Goal: Register for event/course

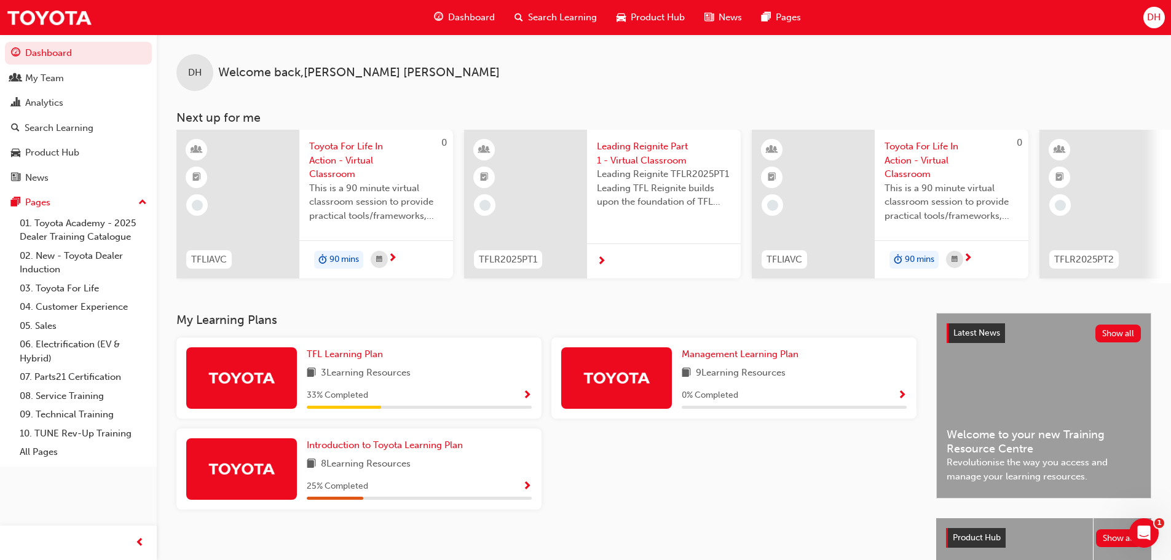
drag, startPoint x: 550, startPoint y: 15, endPoint x: 516, endPoint y: 32, distance: 38.5
click at [549, 15] on span "Search Learning" at bounding box center [562, 17] width 69 height 14
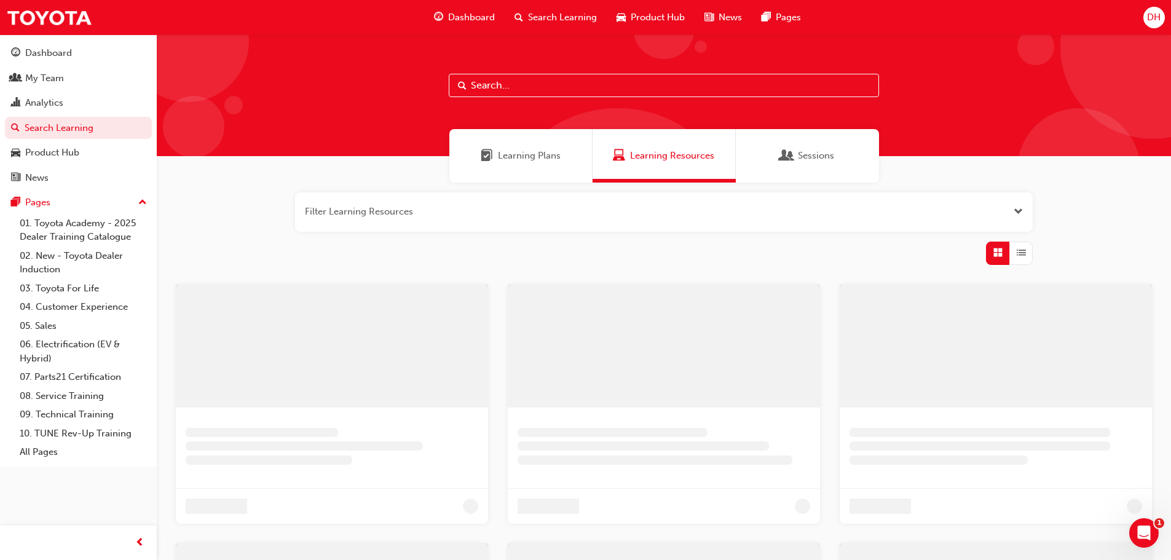
click at [495, 77] on input "text" at bounding box center [664, 85] width 430 height 23
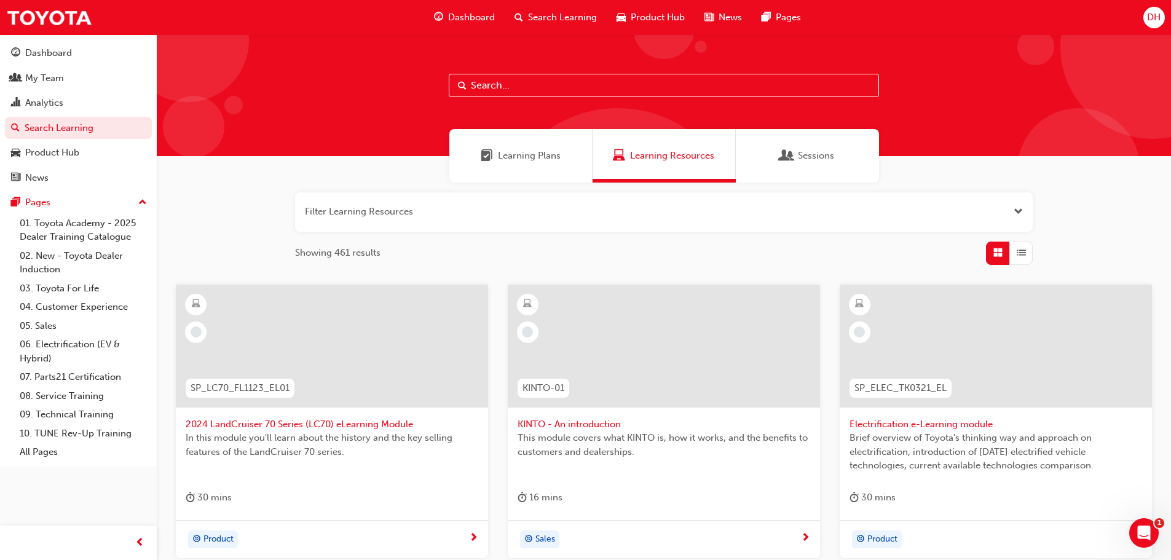
paste input "TFLIAVC"
type input "TFLIAVC"
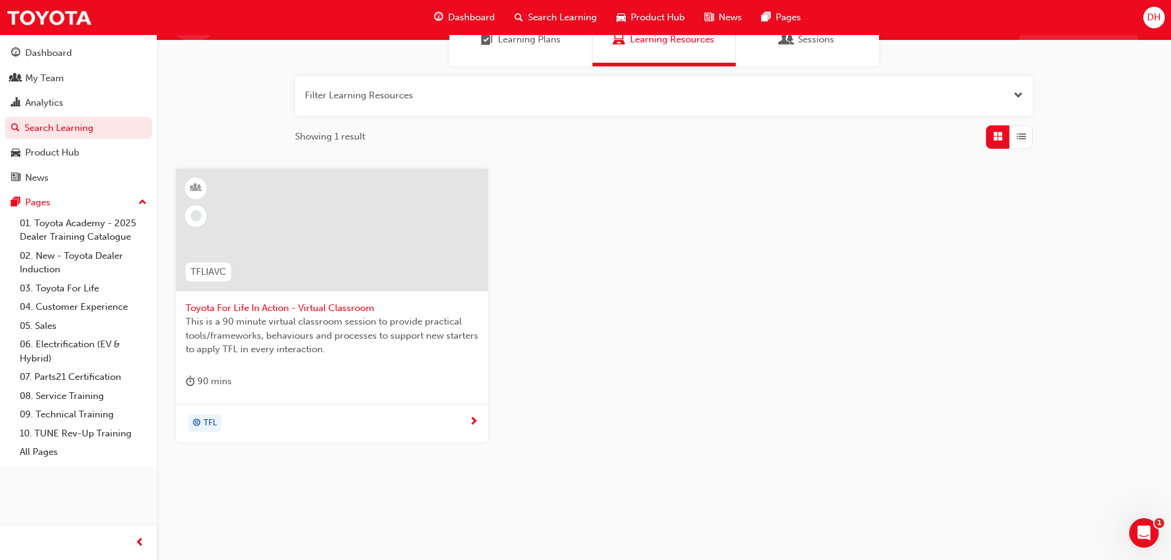
scroll to position [117, 0]
click at [321, 298] on div at bounding box center [332, 238] width 293 height 123
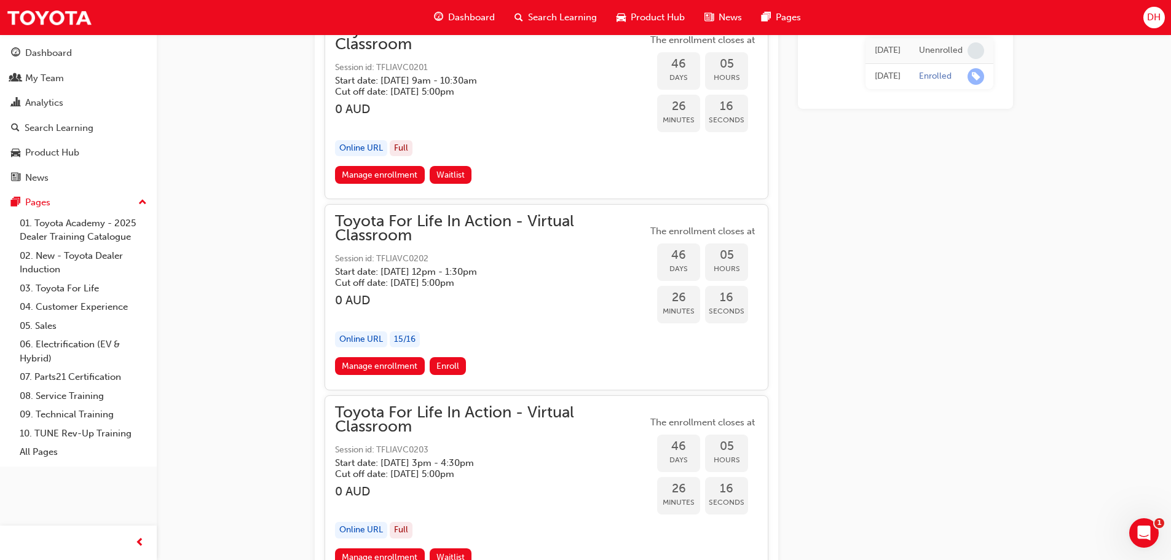
scroll to position [10160, 0]
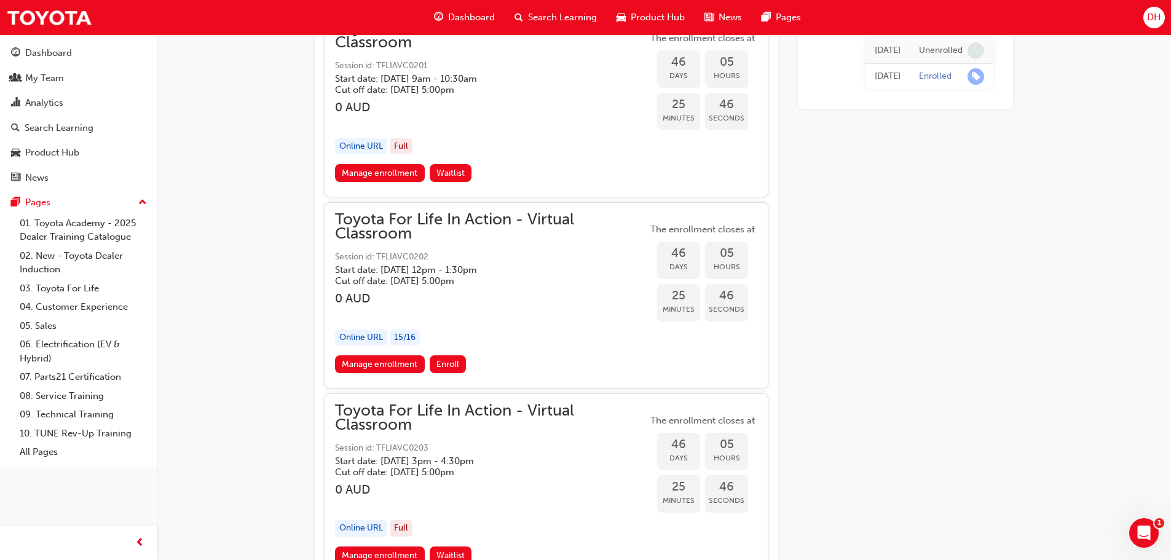
click at [468, 286] on div "Toyota For Life In Action - Virtual Classroom Session id: TFLIAVC0202 Start dat…" at bounding box center [491, 284] width 312 height 143
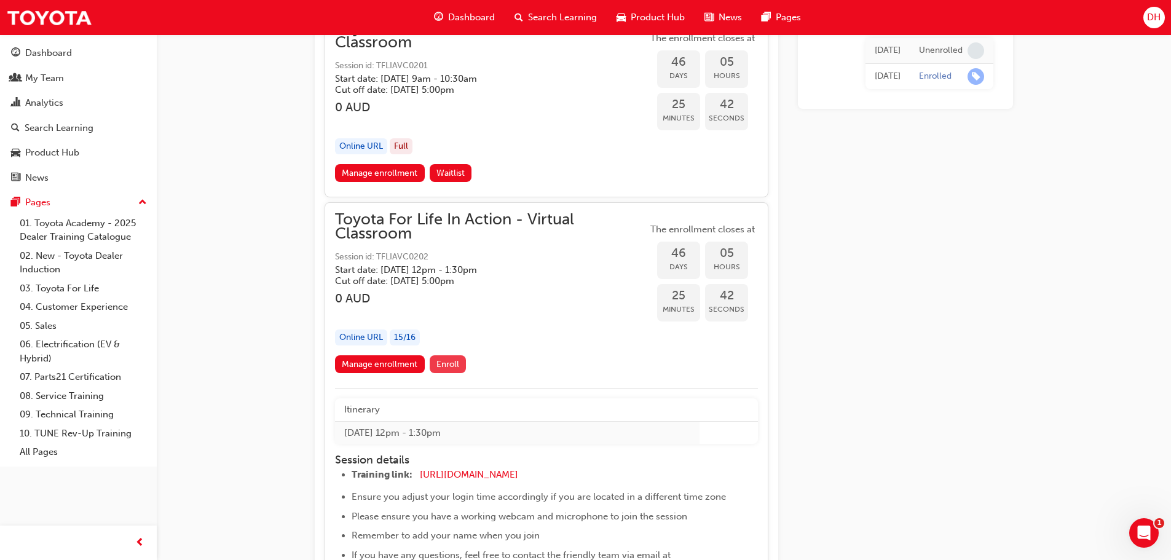
click at [450, 361] on span "Enroll" at bounding box center [447, 364] width 23 height 10
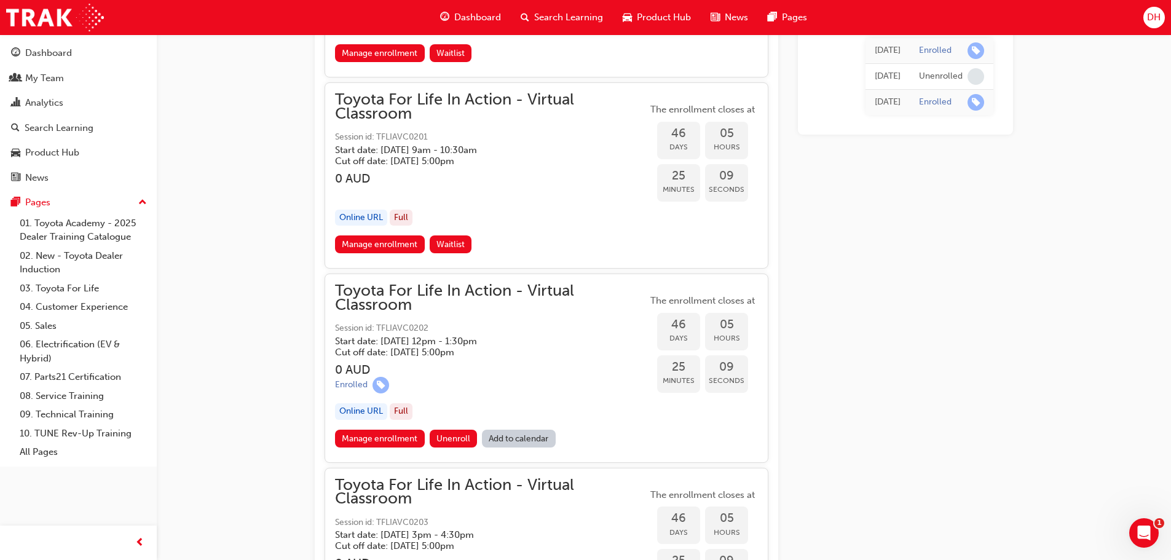
scroll to position [10099, 0]
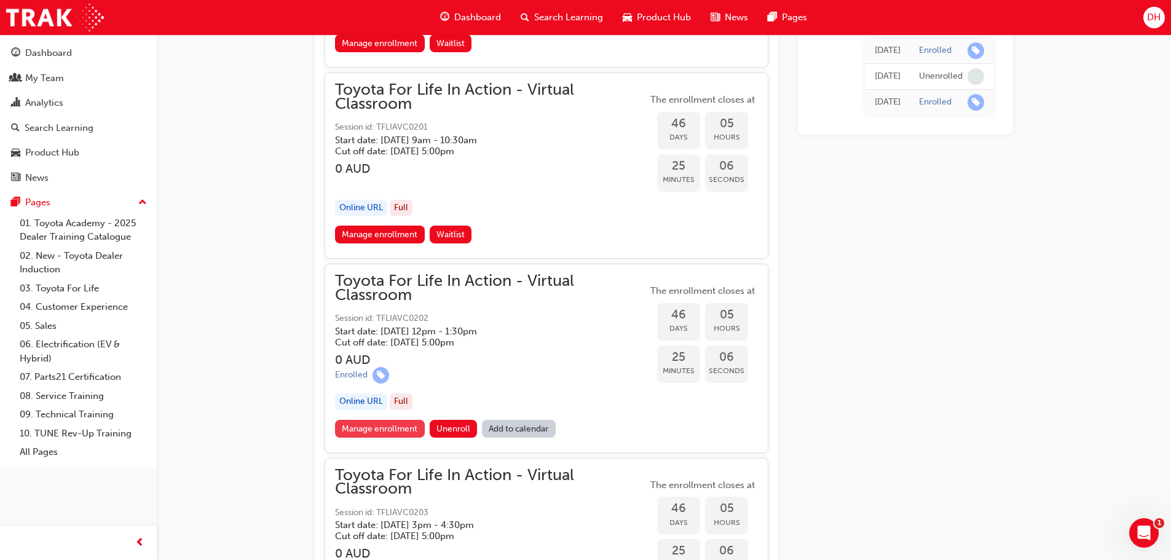
click at [399, 423] on link "Manage enrollment" at bounding box center [380, 429] width 90 height 18
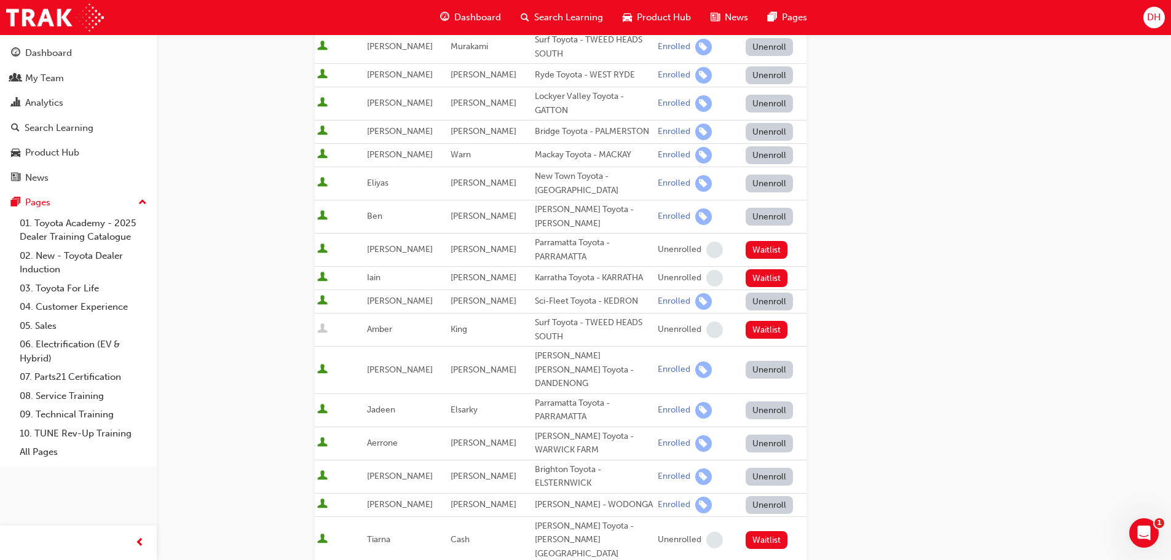
scroll to position [369, 0]
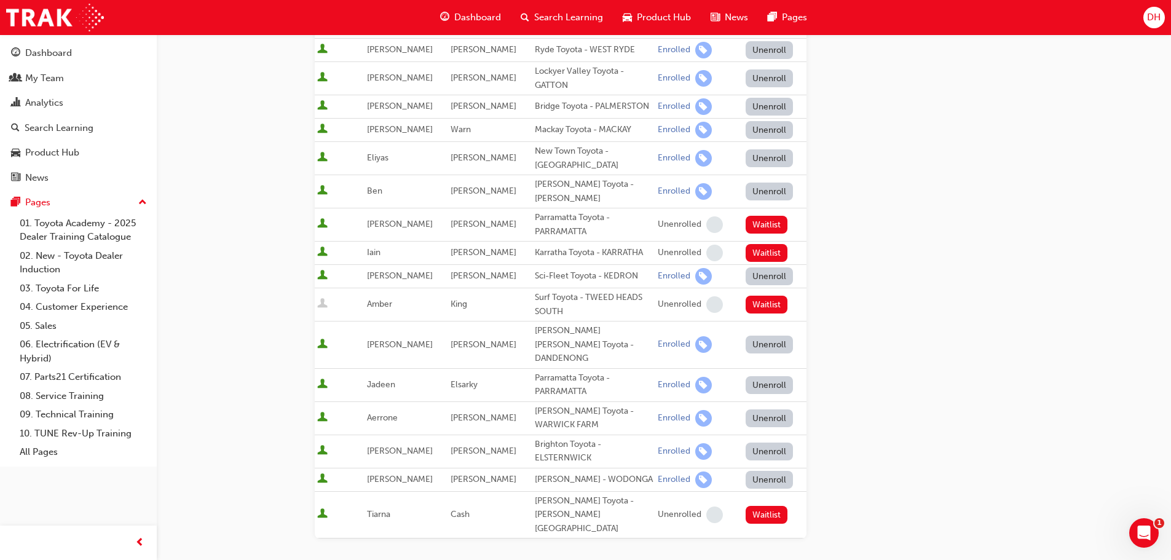
click at [753, 336] on button "Unenroll" at bounding box center [769, 345] width 48 height 18
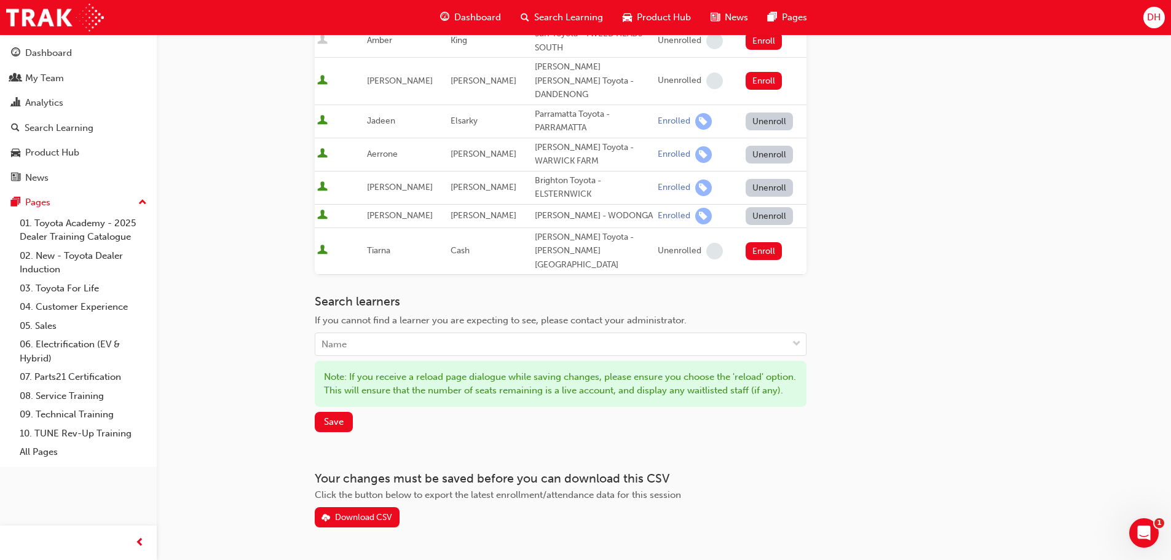
scroll to position [642, 0]
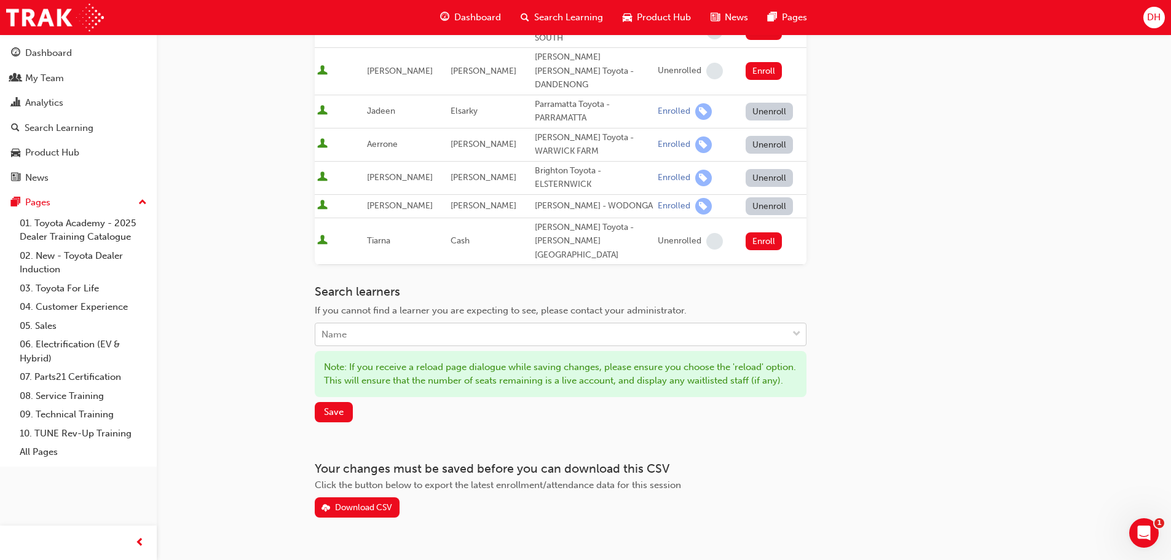
click at [353, 324] on div "Name" at bounding box center [551, 335] width 472 height 22
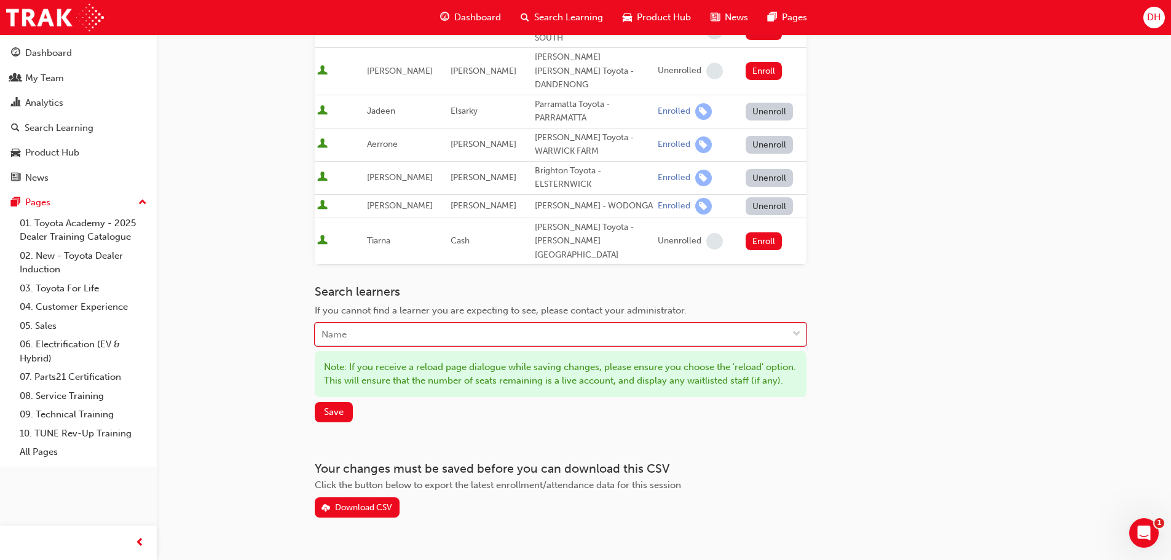
click at [353, 324] on div "Name" at bounding box center [551, 335] width 472 height 22
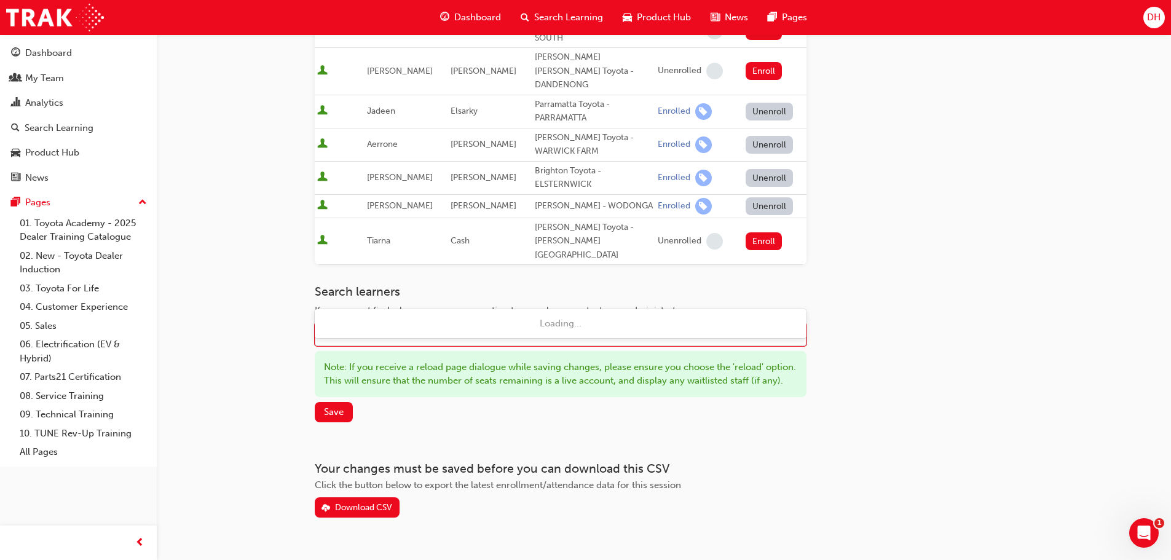
type input "cong"
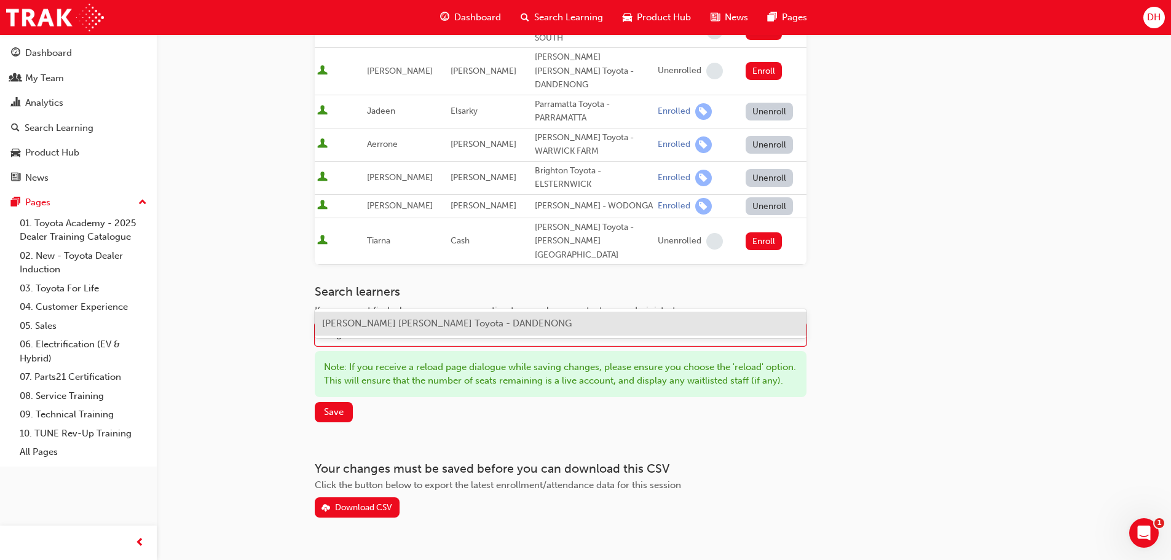
click at [350, 318] on span "Cong Tran - Patterson Cheney Toyota - DANDENONG" at bounding box center [446, 323] width 249 height 11
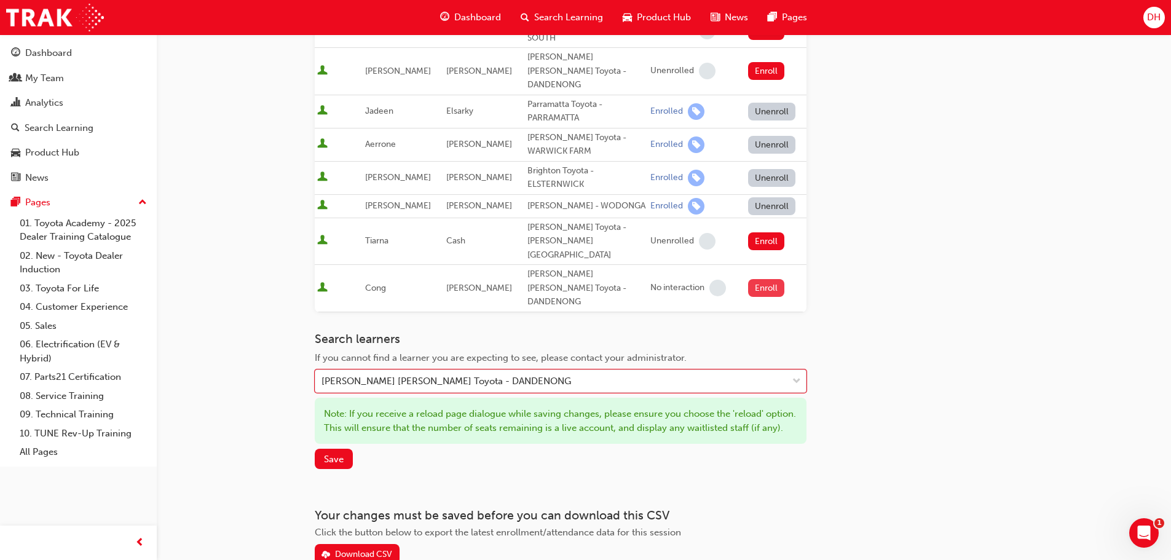
click at [766, 279] on button "Enroll" at bounding box center [766, 288] width 37 height 18
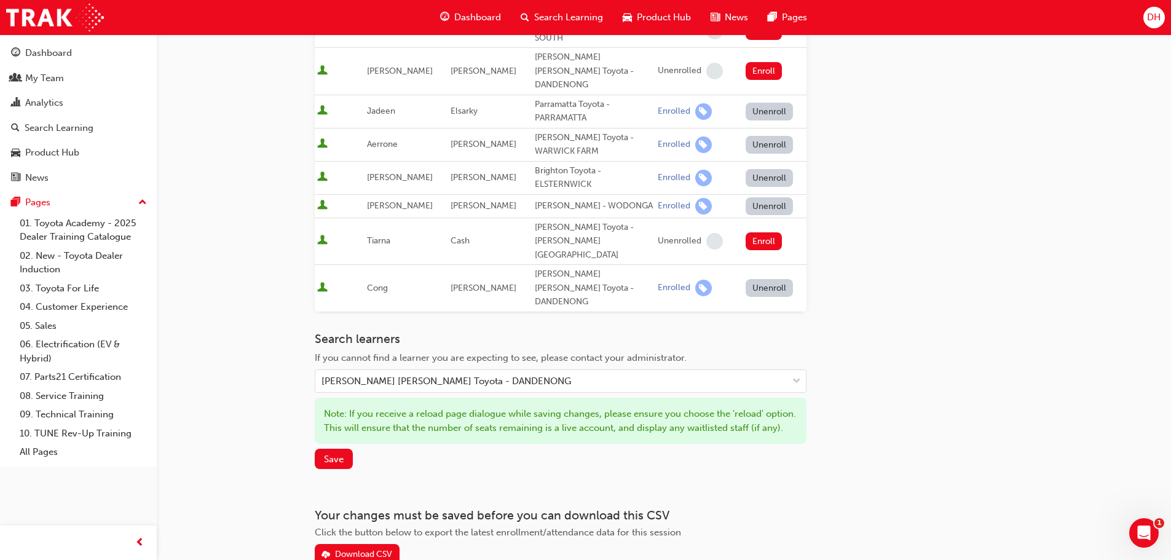
click at [764, 279] on button "Unenroll" at bounding box center [769, 288] width 48 height 18
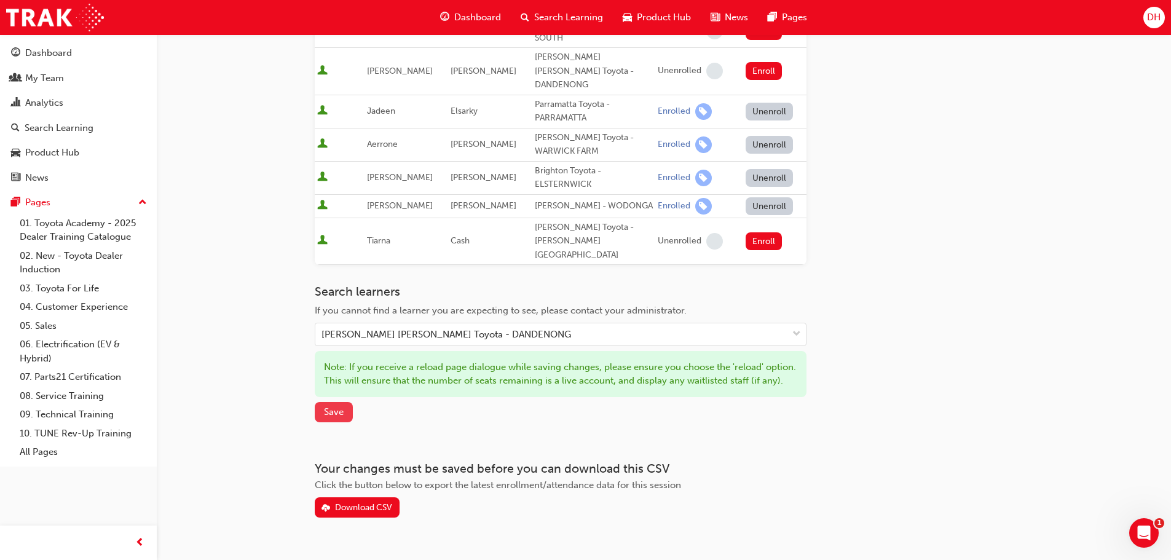
click at [332, 406] on span "Save" at bounding box center [334, 411] width 20 height 11
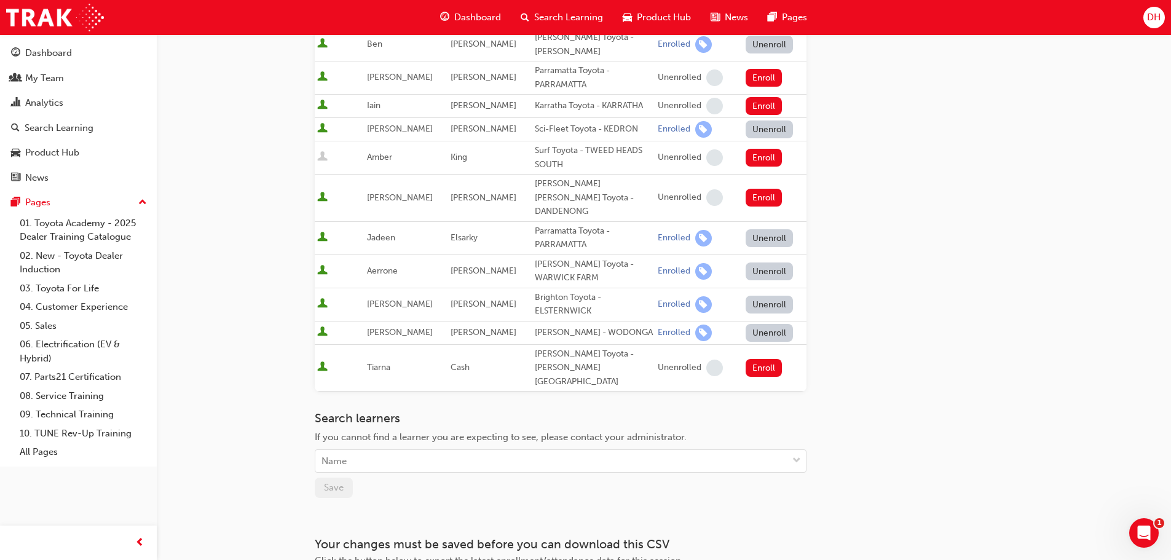
scroll to position [577, 0]
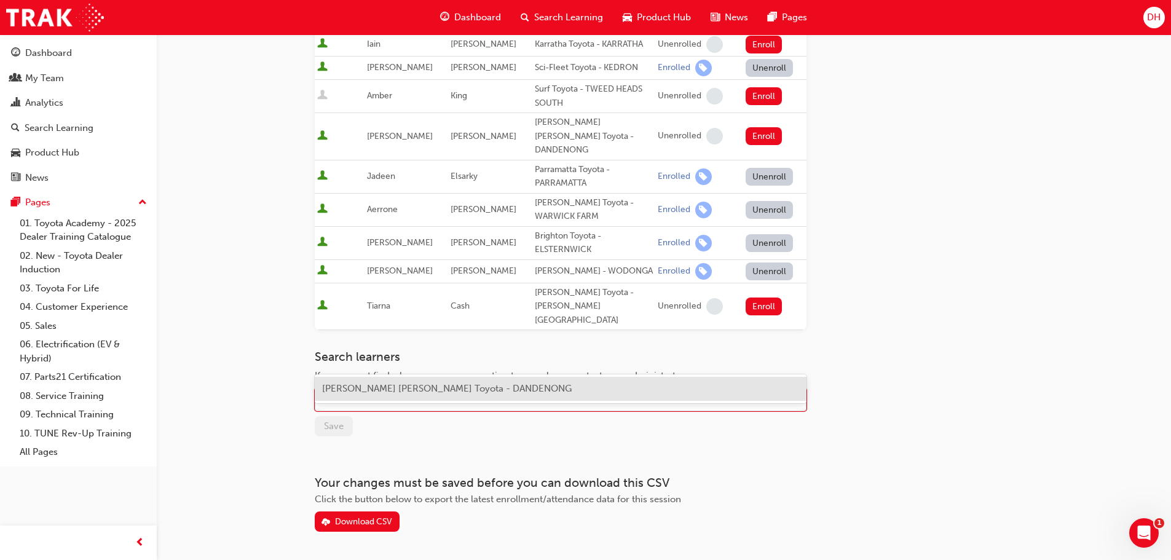
click at [377, 389] on div "Name" at bounding box center [551, 400] width 472 height 22
type input "cong"
click at [414, 388] on span "Cong Tran - Patterson Cheney Toyota - DANDENONG" at bounding box center [446, 388] width 249 height 11
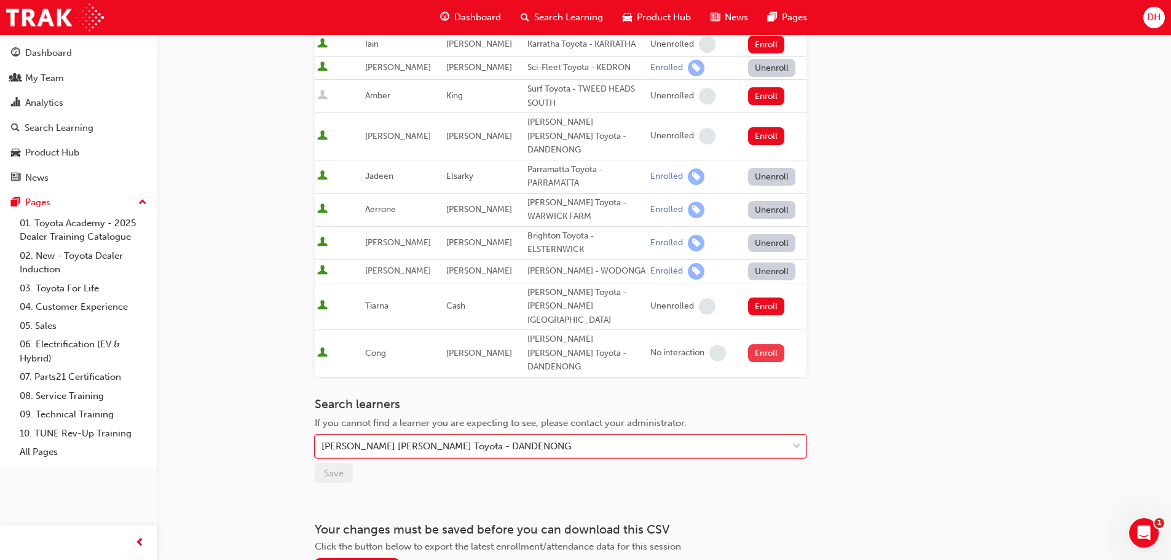
click at [772, 344] on button "Enroll" at bounding box center [766, 353] width 37 height 18
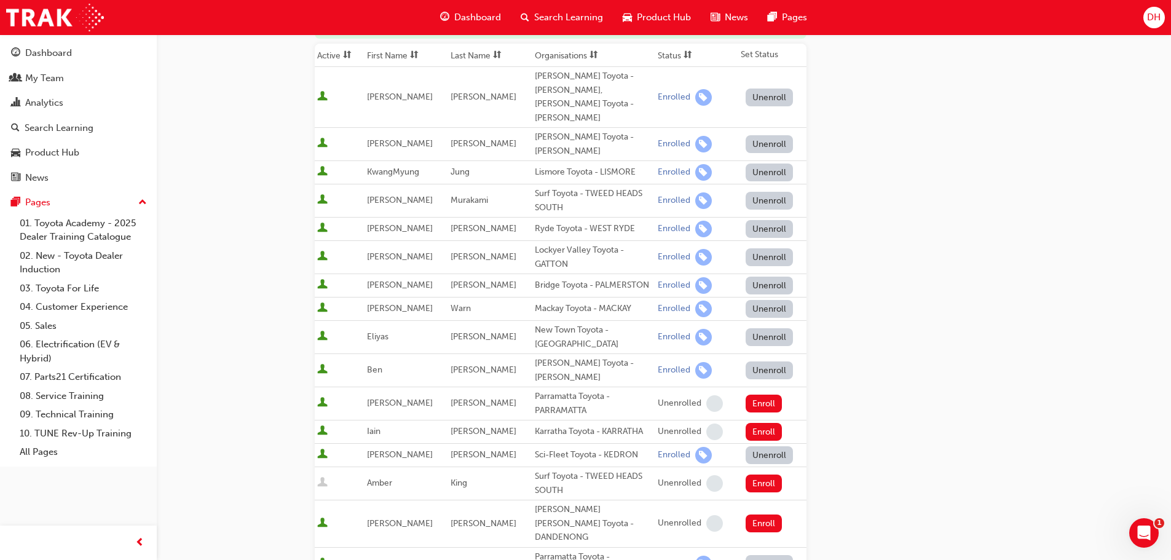
scroll to position [184, 0]
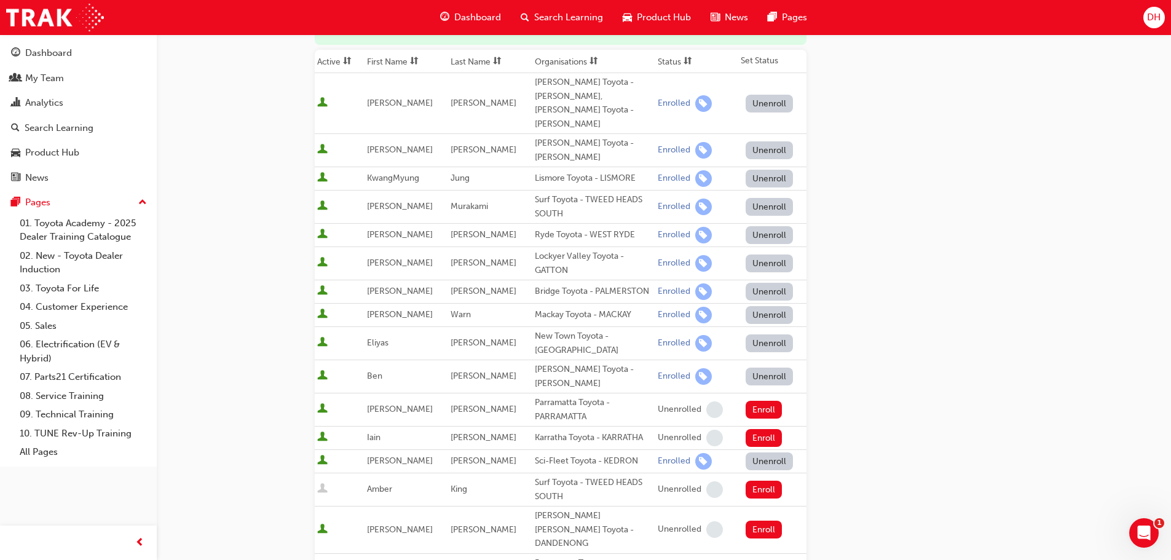
click at [455, 15] on span "Dashboard" at bounding box center [477, 17] width 47 height 14
